Goal: Task Accomplishment & Management: Manage account settings

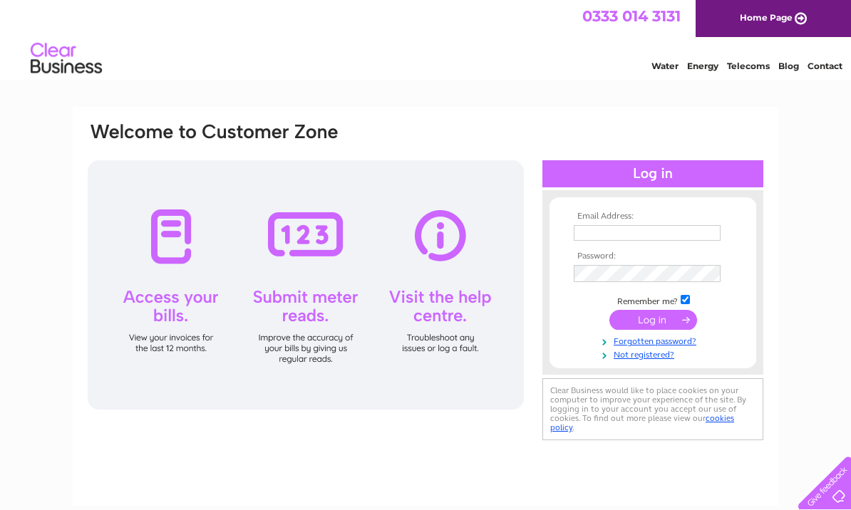
click at [609, 231] on input "text" at bounding box center [646, 233] width 147 height 16
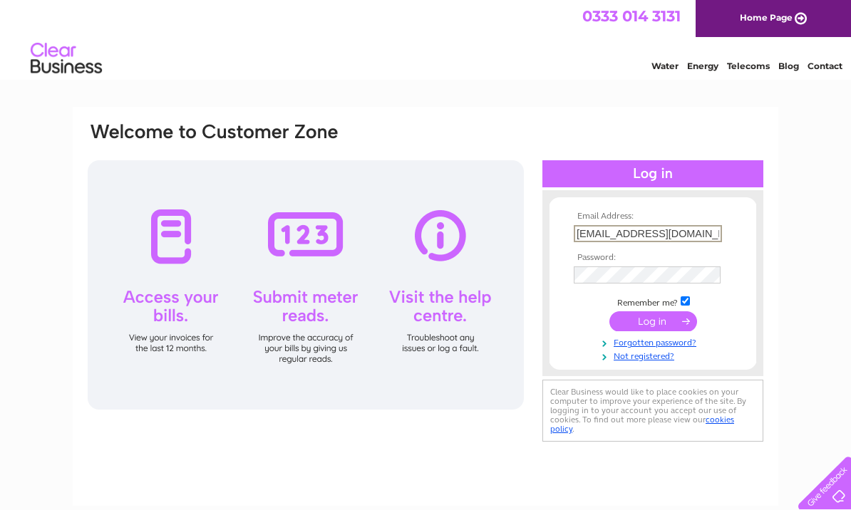
type input "Sheona@bloomaveda.co.uk"
click at [654, 323] on input "submit" at bounding box center [653, 321] width 88 height 20
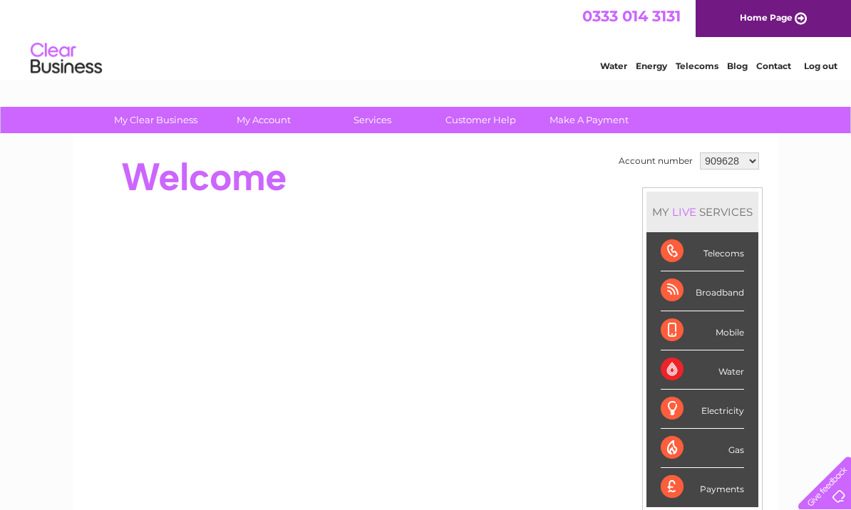
click at [722, 158] on select "909628 1130749" at bounding box center [729, 160] width 59 height 17
select select "1130749"
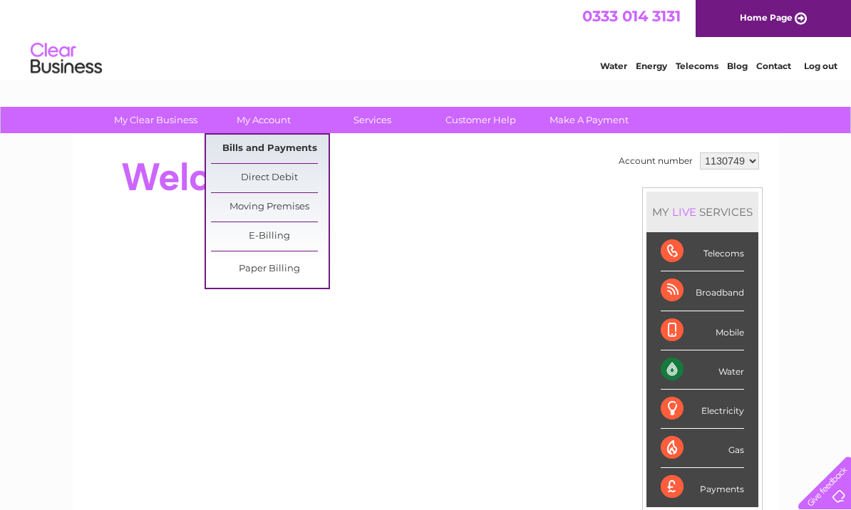
click at [263, 143] on link "Bills and Payments" at bounding box center [270, 149] width 118 height 28
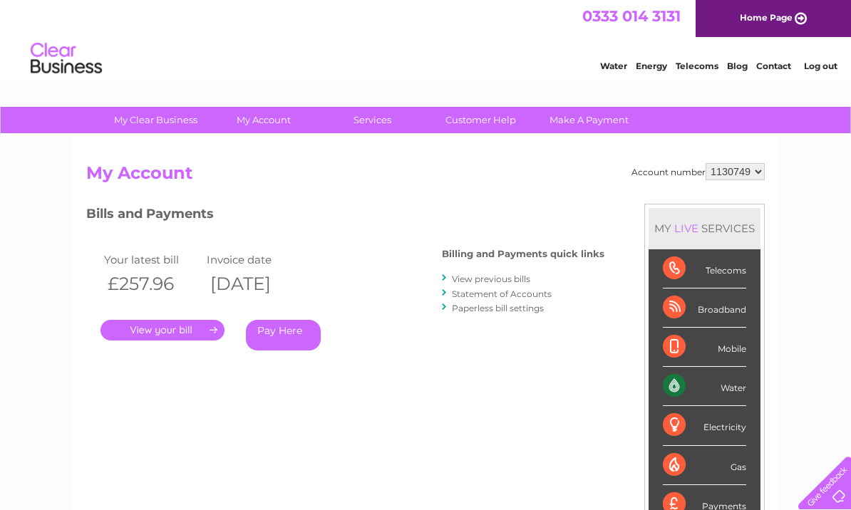
click at [160, 322] on link "." at bounding box center [162, 330] width 124 height 21
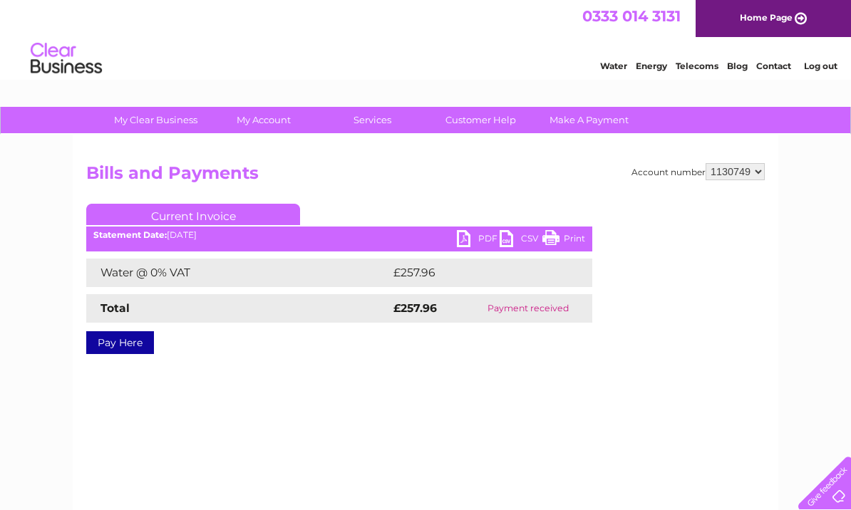
click at [480, 235] on link "PDF" at bounding box center [478, 240] width 43 height 21
